Goal: Task Accomplishment & Management: Manage account settings

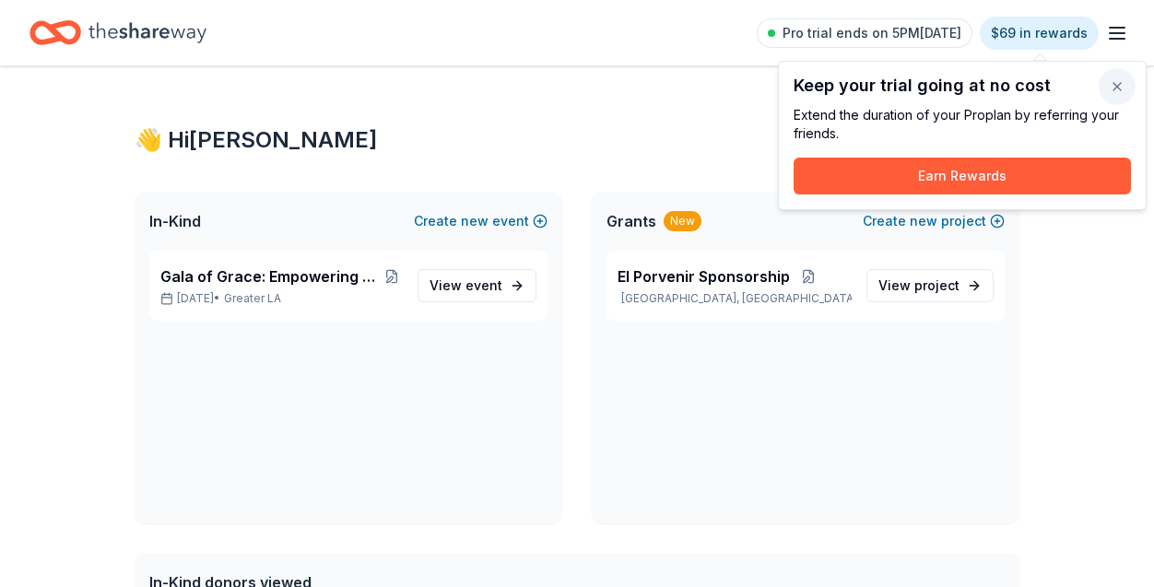
click at [1116, 91] on button "button" at bounding box center [1117, 86] width 37 height 37
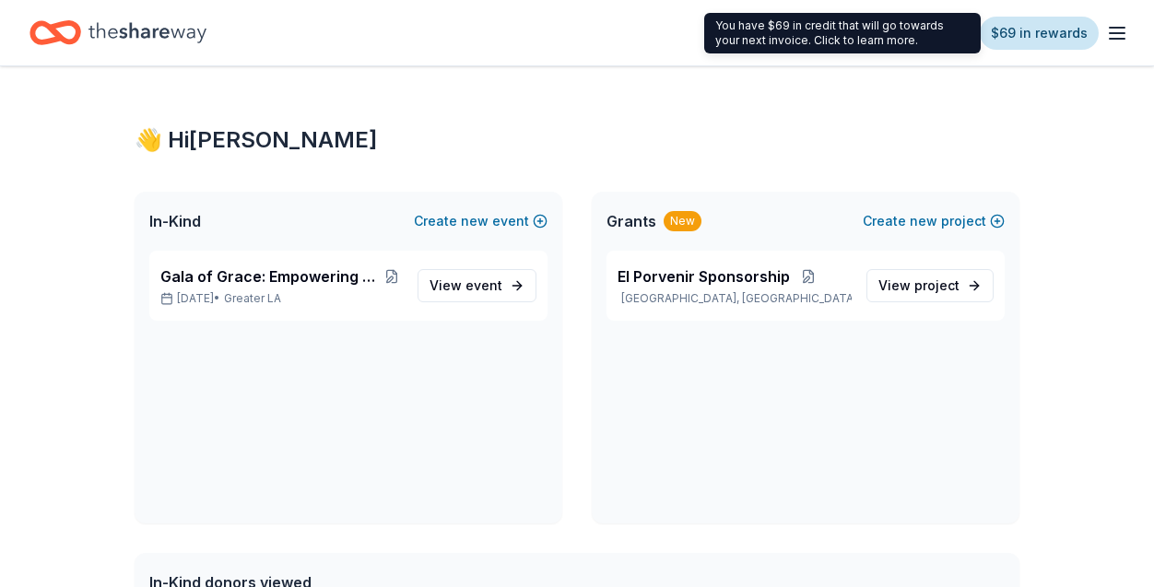
click at [1093, 37] on link "$69 in rewards" at bounding box center [1039, 33] width 119 height 33
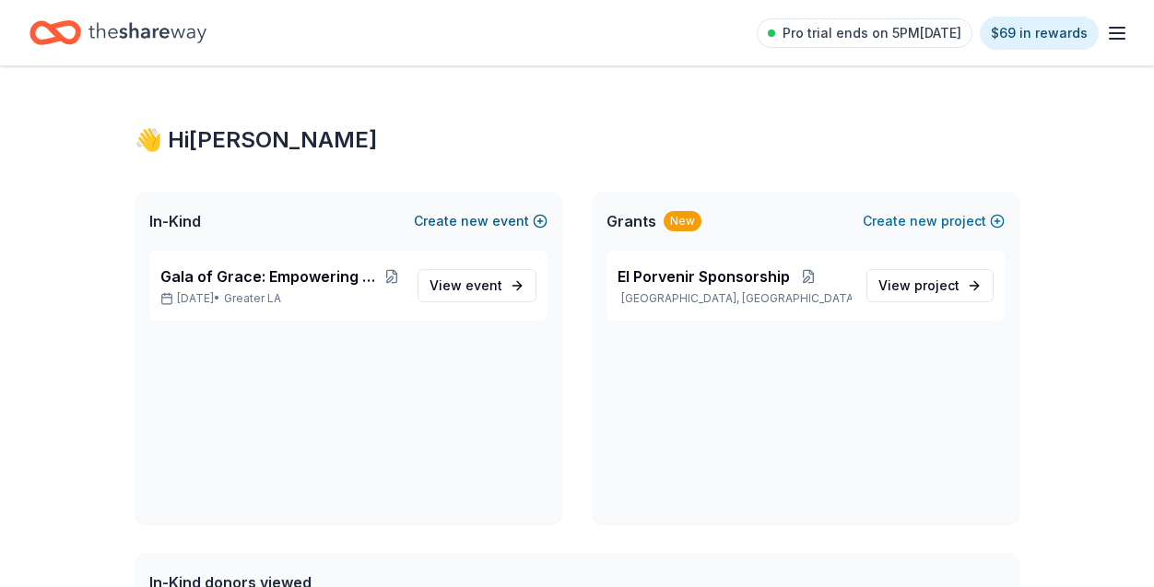
click at [459, 215] on button "Create new event" at bounding box center [481, 221] width 134 height 22
click at [476, 276] on span "View event" at bounding box center [466, 286] width 73 height 22
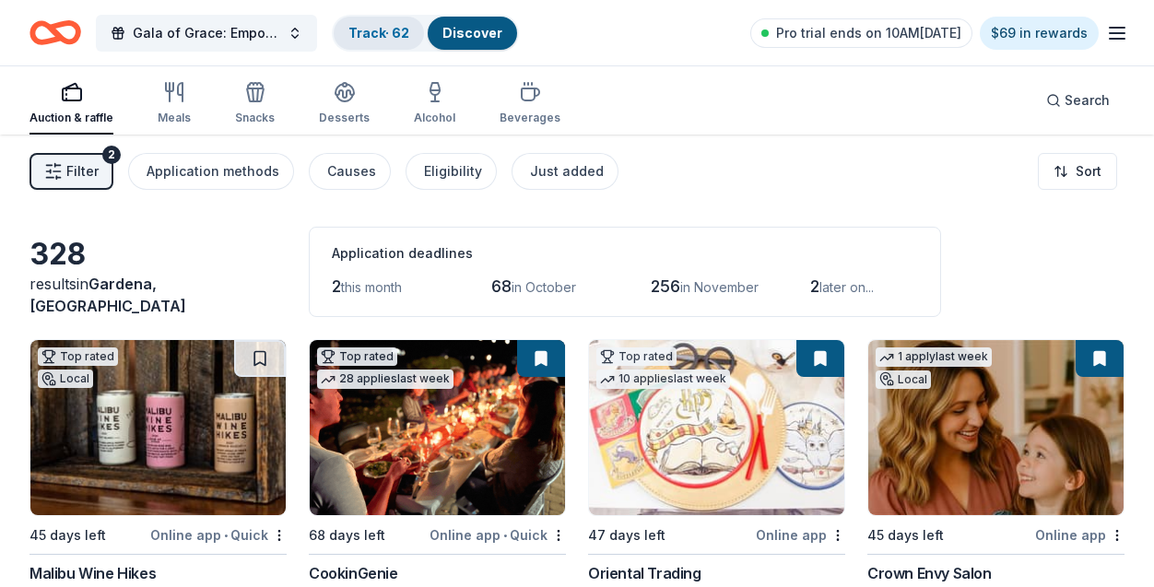
click at [422, 41] on div "Track · 62" at bounding box center [379, 33] width 90 height 33
click at [391, 25] on link "Track · 62" at bounding box center [378, 33] width 61 height 16
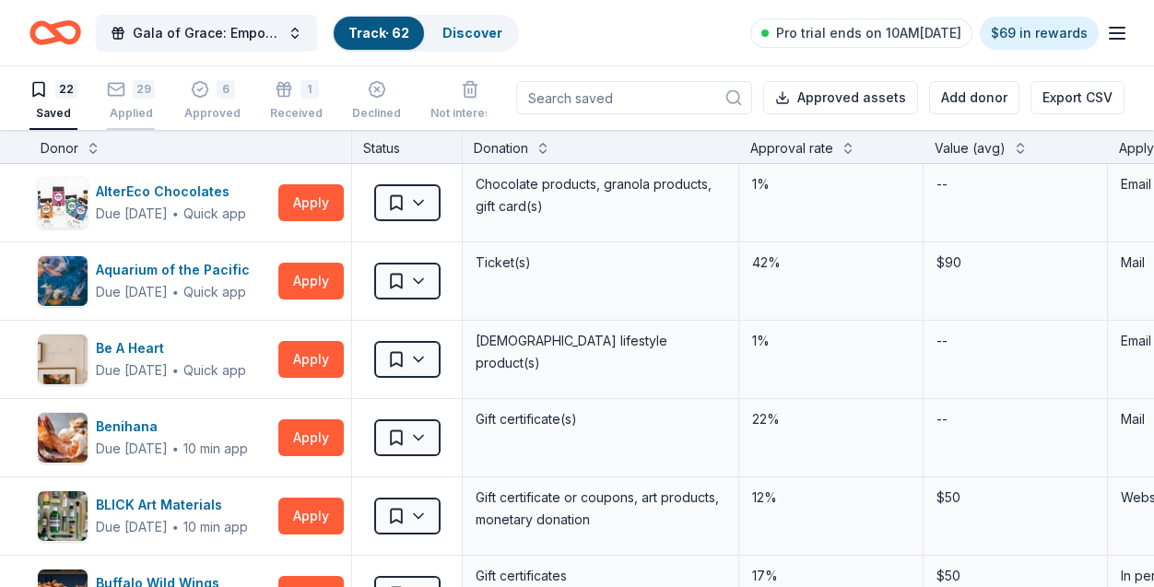
click at [151, 111] on div "Applied" at bounding box center [131, 113] width 48 height 15
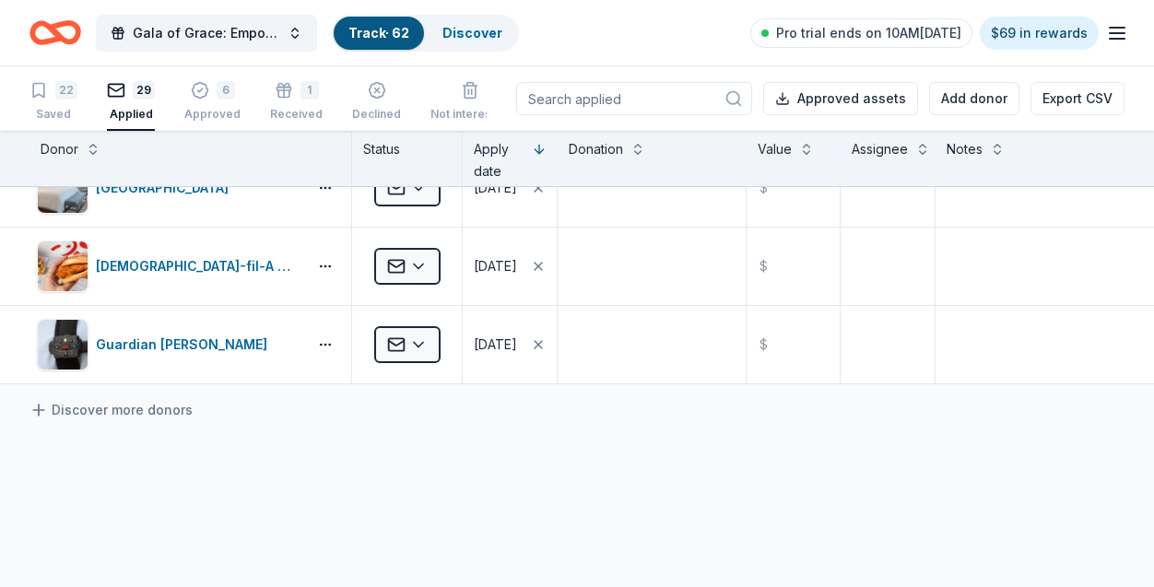
scroll to position [2120, 0]
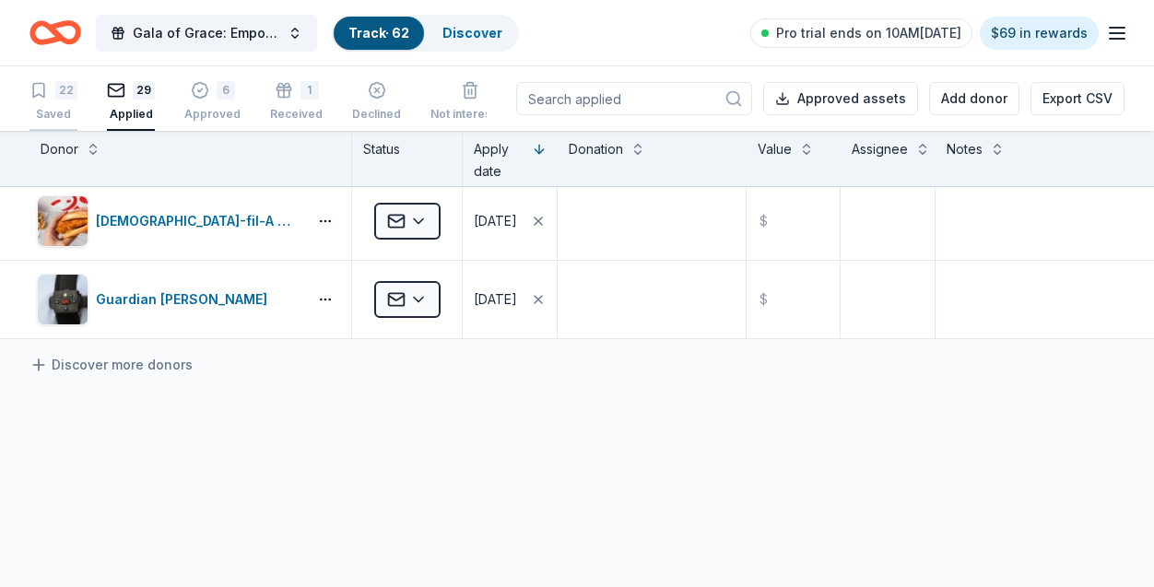
click at [53, 108] on div "Saved" at bounding box center [54, 114] width 48 height 15
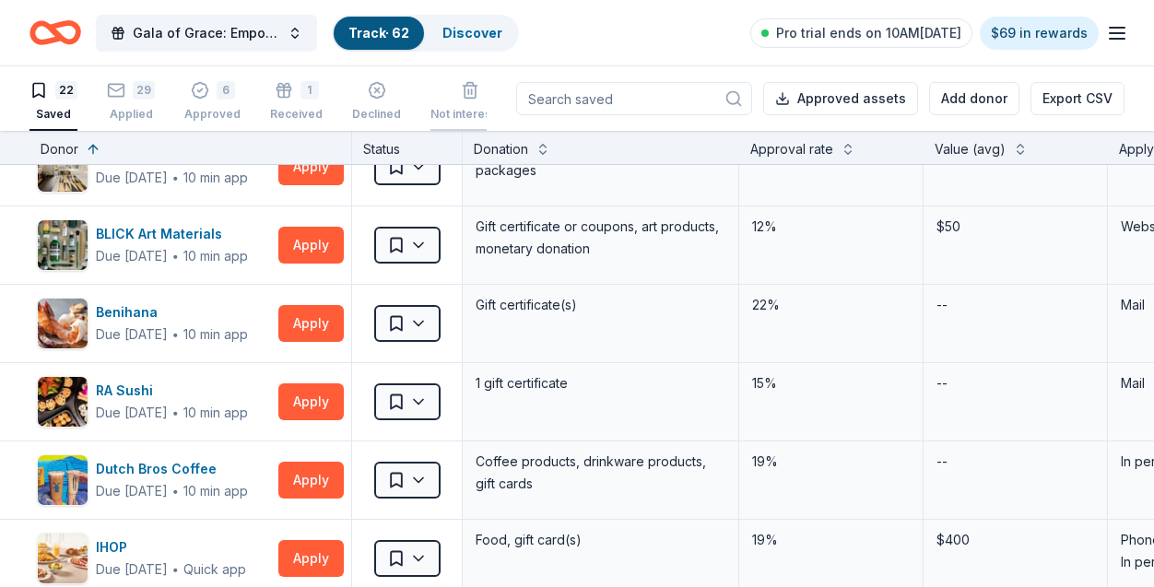
scroll to position [369, 0]
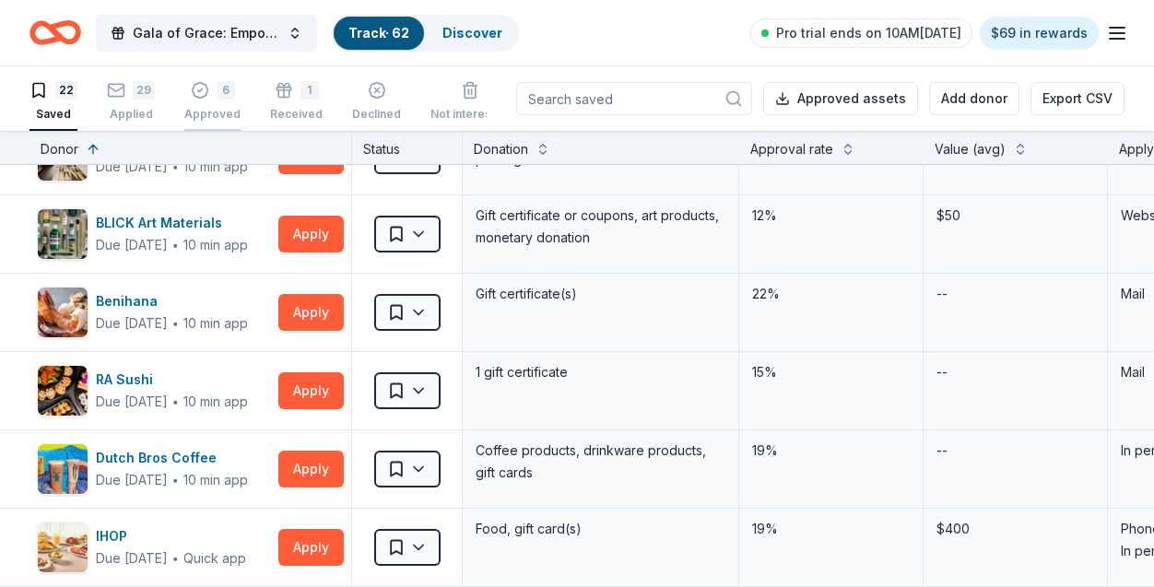
click at [223, 103] on div "6 Approved" at bounding box center [212, 101] width 56 height 41
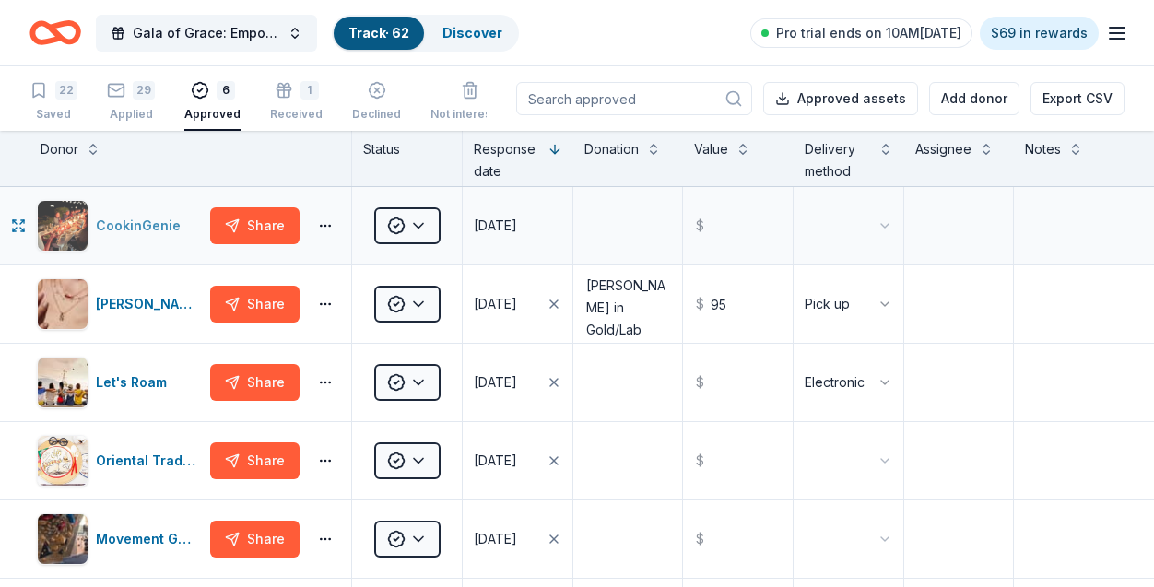
click at [151, 230] on div "CookinGenie" at bounding box center [142, 226] width 92 height 22
click at [98, 235] on div "CookinGenie" at bounding box center [142, 226] width 92 height 22
click at [477, 38] on link "Discover" at bounding box center [473, 33] width 60 height 16
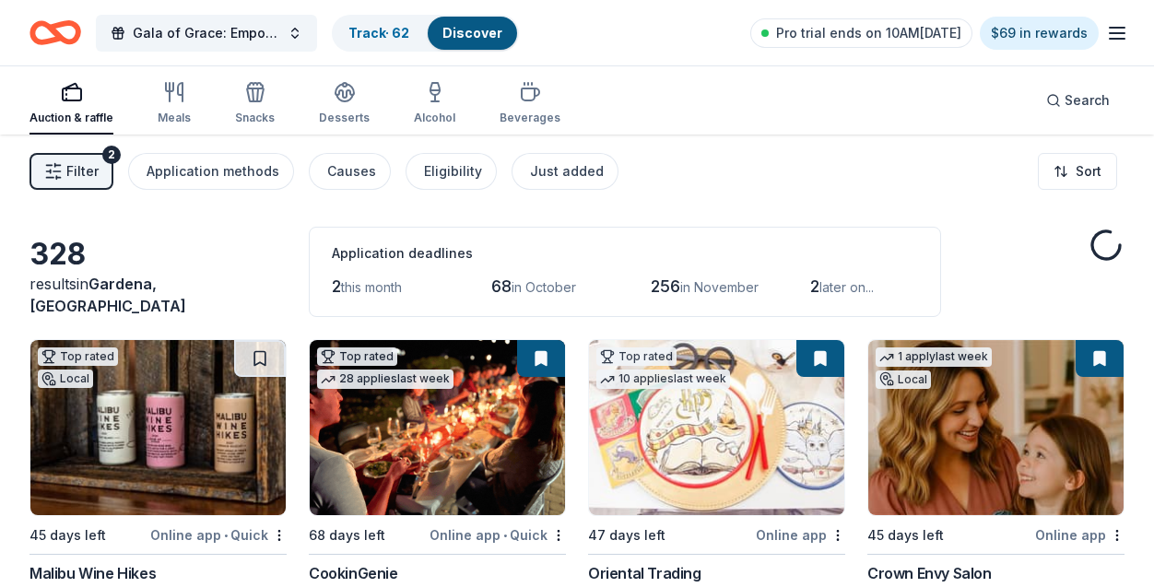
click at [413, 438] on img at bounding box center [437, 427] width 255 height 175
click at [1066, 175] on html "Gala of Grace: Empowering Futures for El Porvenir Track · 62 Discover Pro trial…" at bounding box center [577, 293] width 1154 height 587
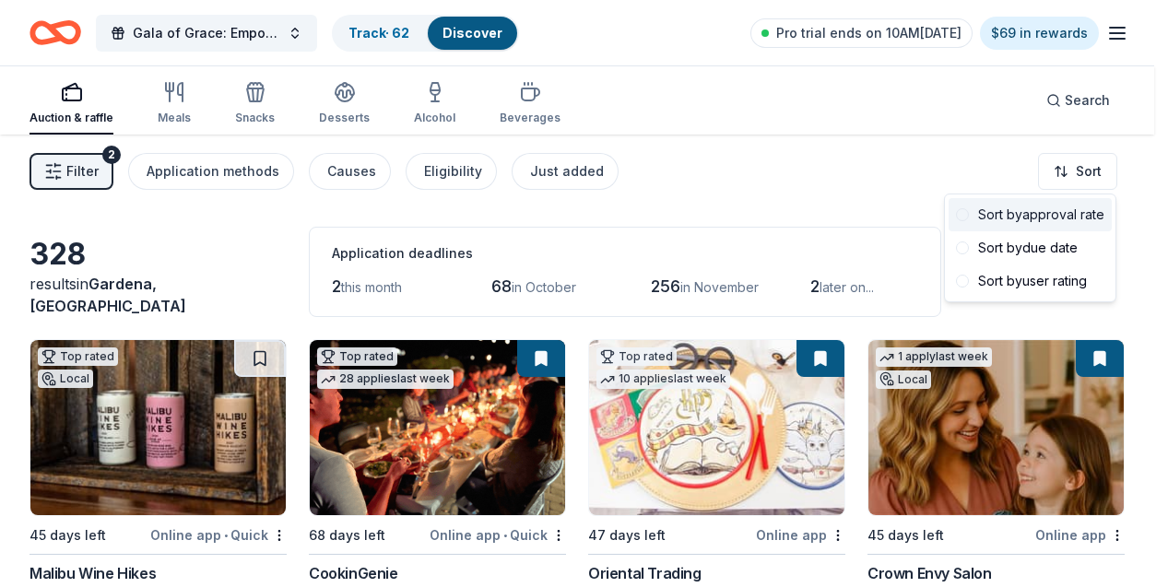
click at [1024, 225] on div "Sort by approval rate" at bounding box center [1030, 214] width 163 height 33
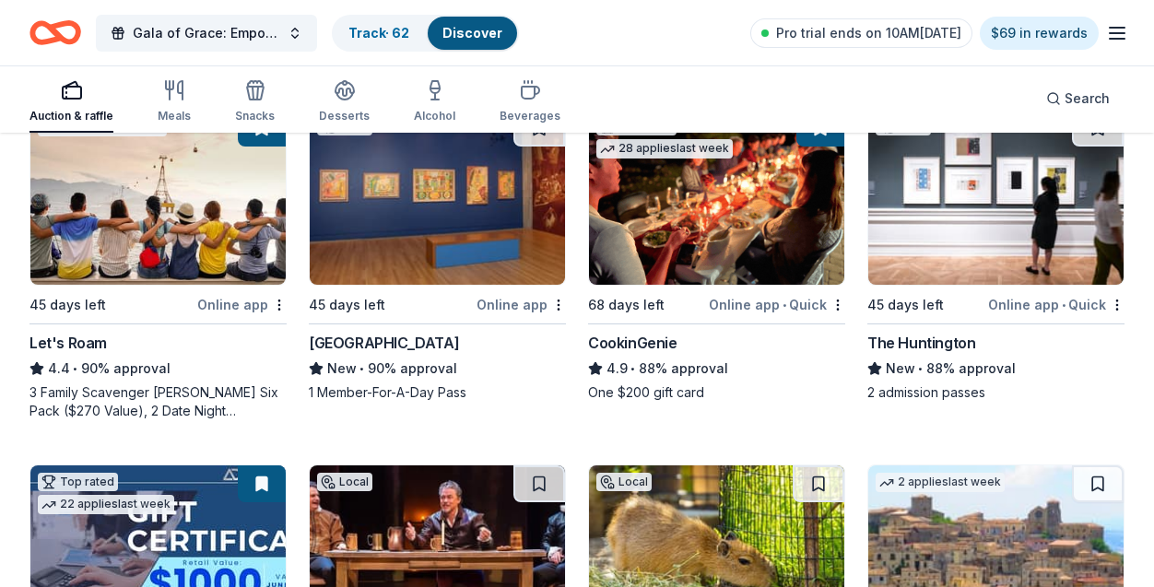
scroll to position [553, 0]
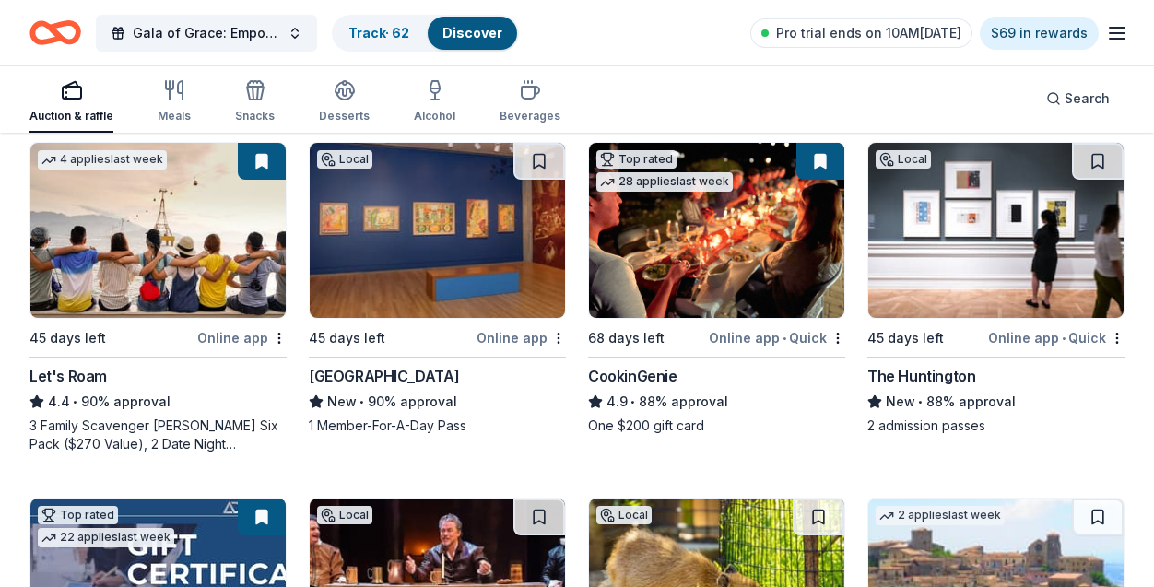
click at [600, 382] on div "CookinGenie" at bounding box center [632, 376] width 89 height 22
